Goal: Find specific page/section: Find specific page/section

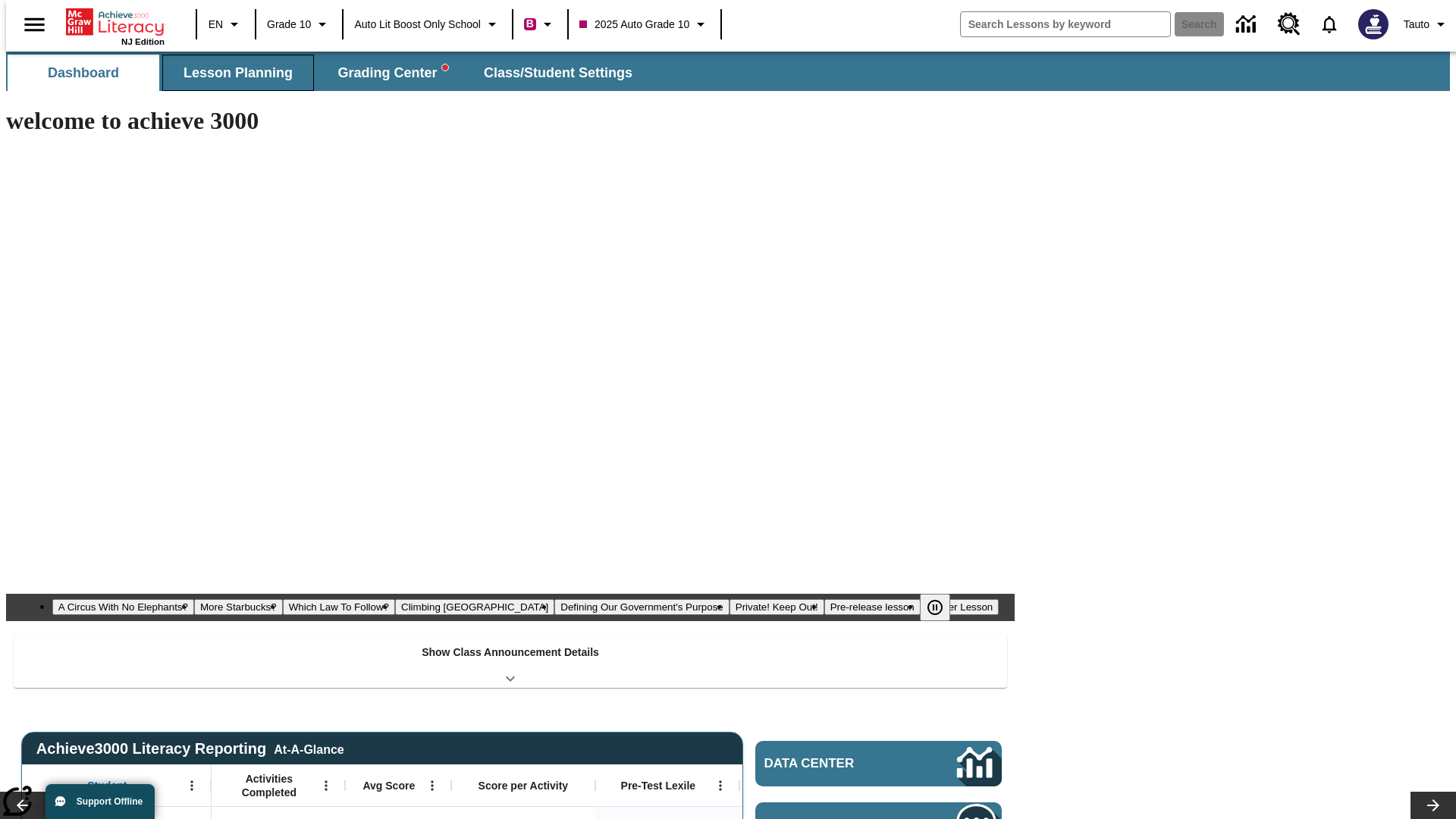
click at [232, 73] on span "Lesson Planning" at bounding box center [238, 73] width 109 height 17
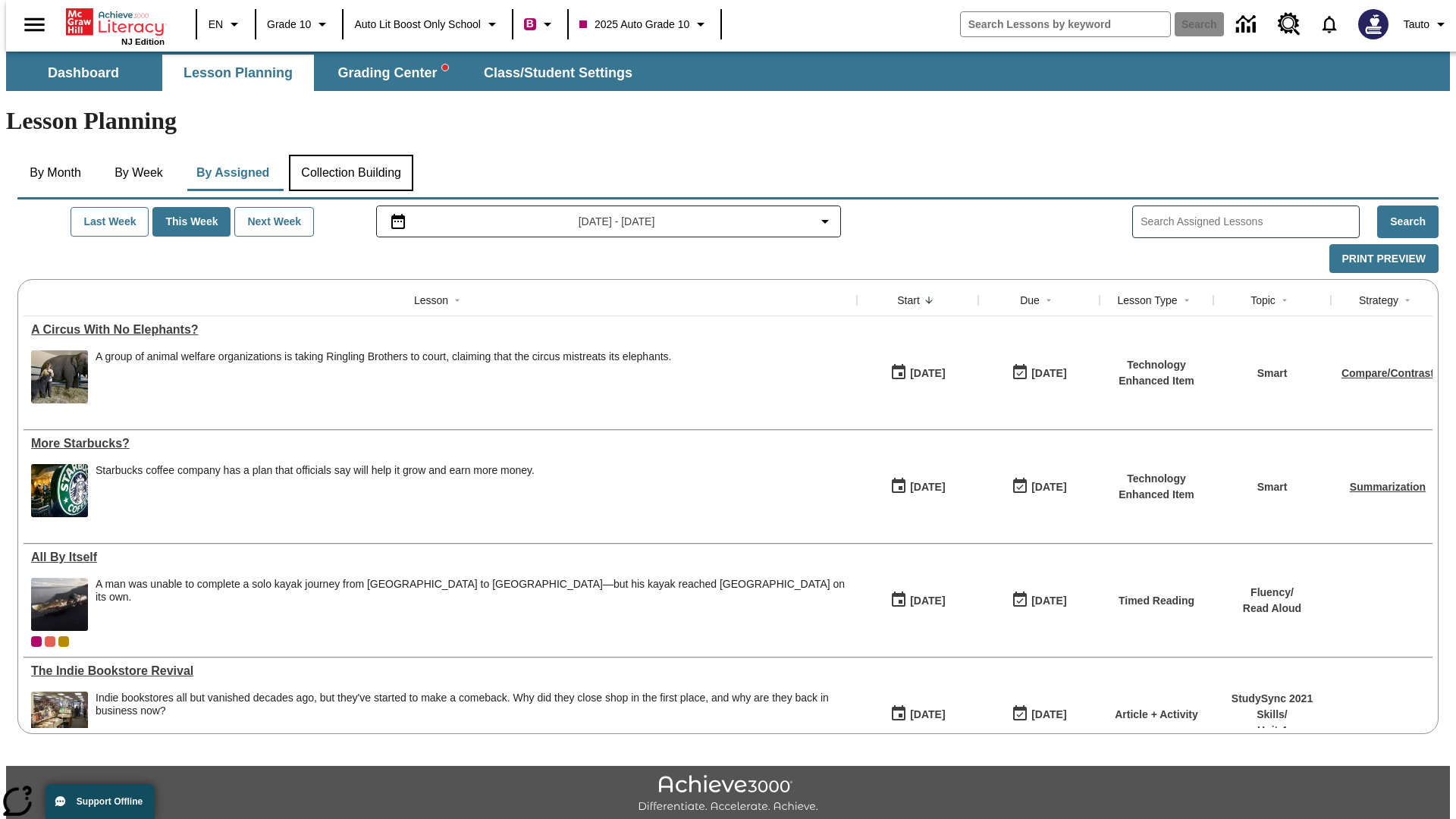
click at [351, 155] on button "Collection Building" at bounding box center [351, 173] width 125 height 37
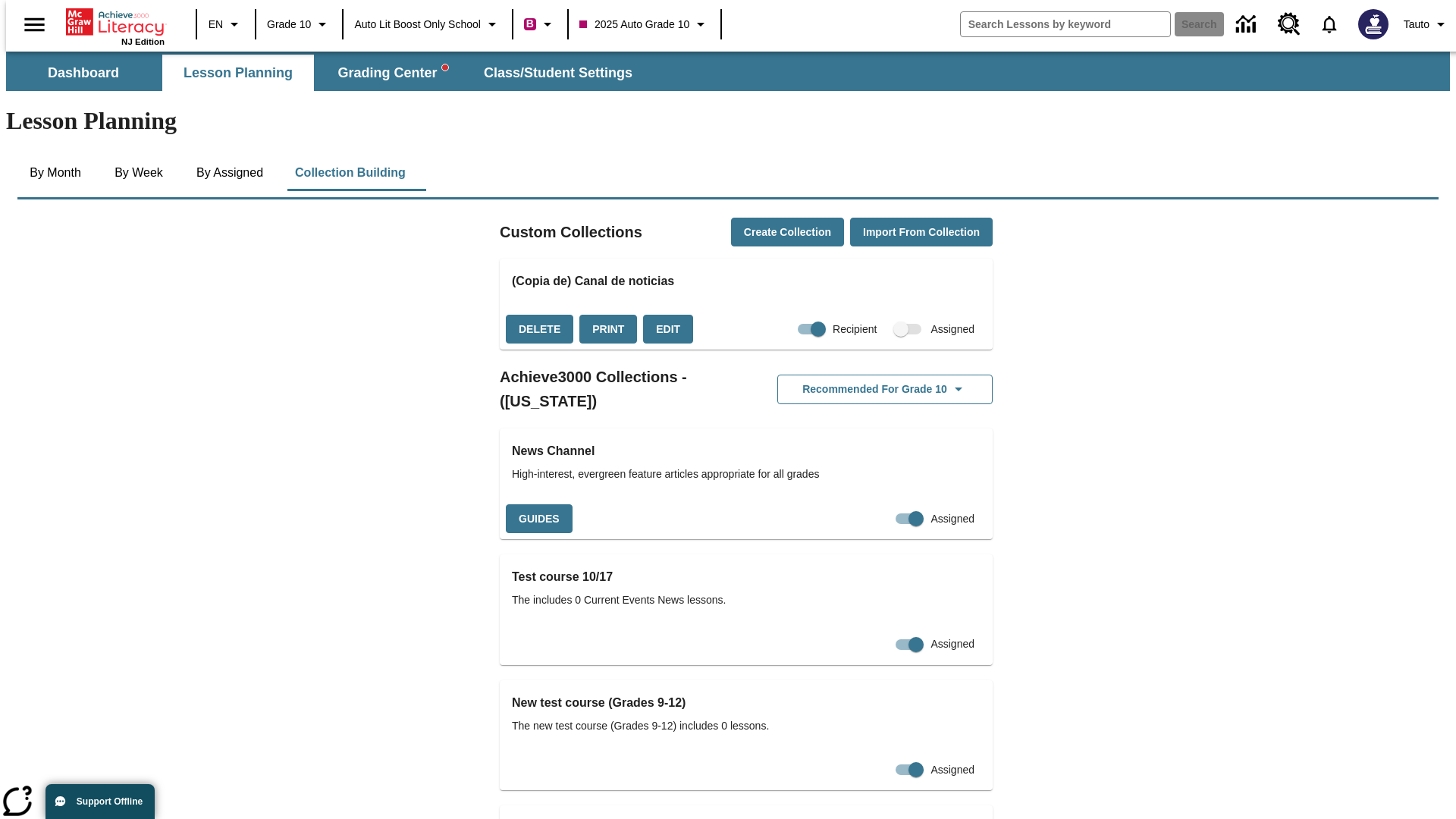
checkbox input "true"
